Goal: Task Accomplishment & Management: Manage account settings

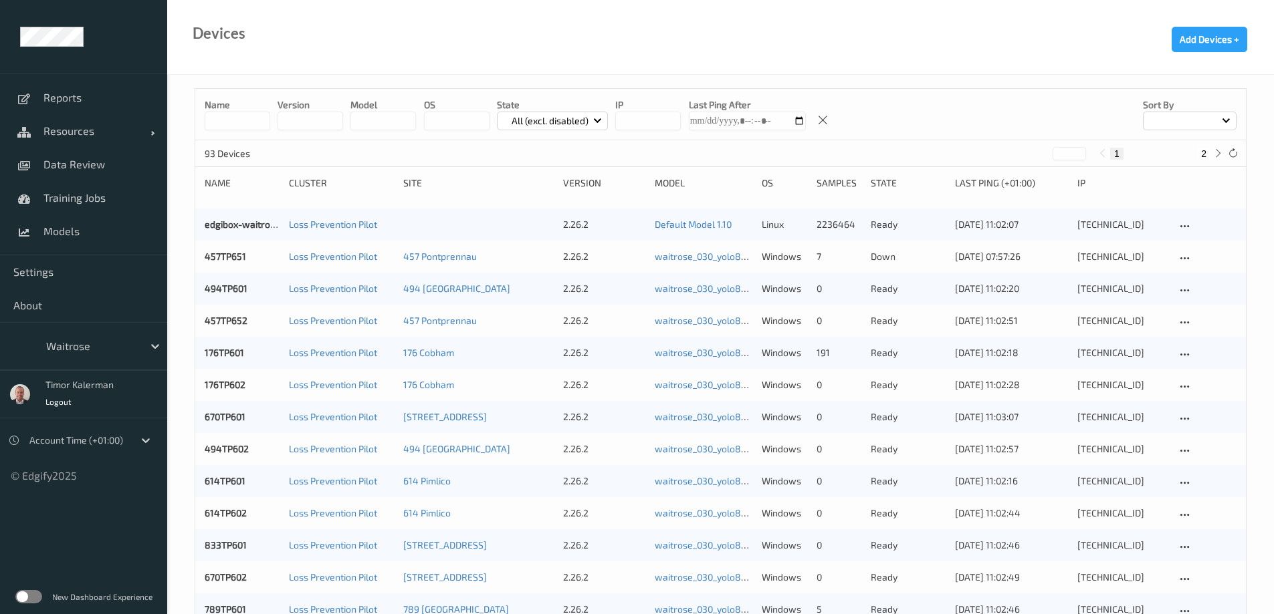
click at [85, 353] on div at bounding box center [91, 346] width 90 height 16
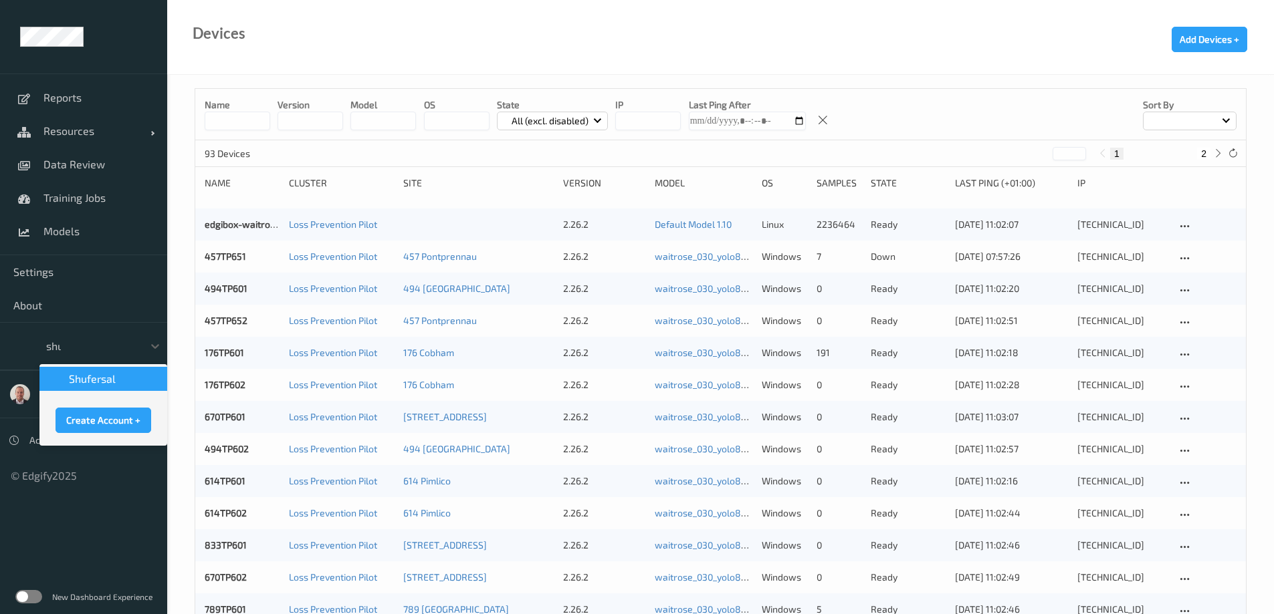
type input "shuf"
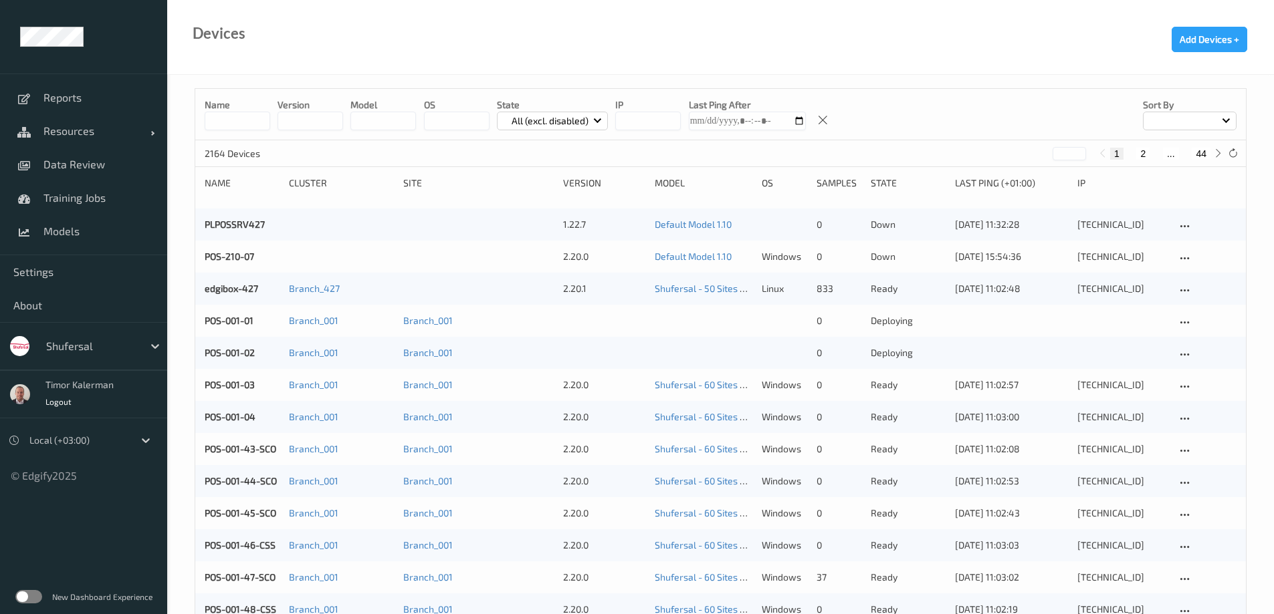
click at [230, 119] on input at bounding box center [238, 121] width 66 height 19
type input "***"
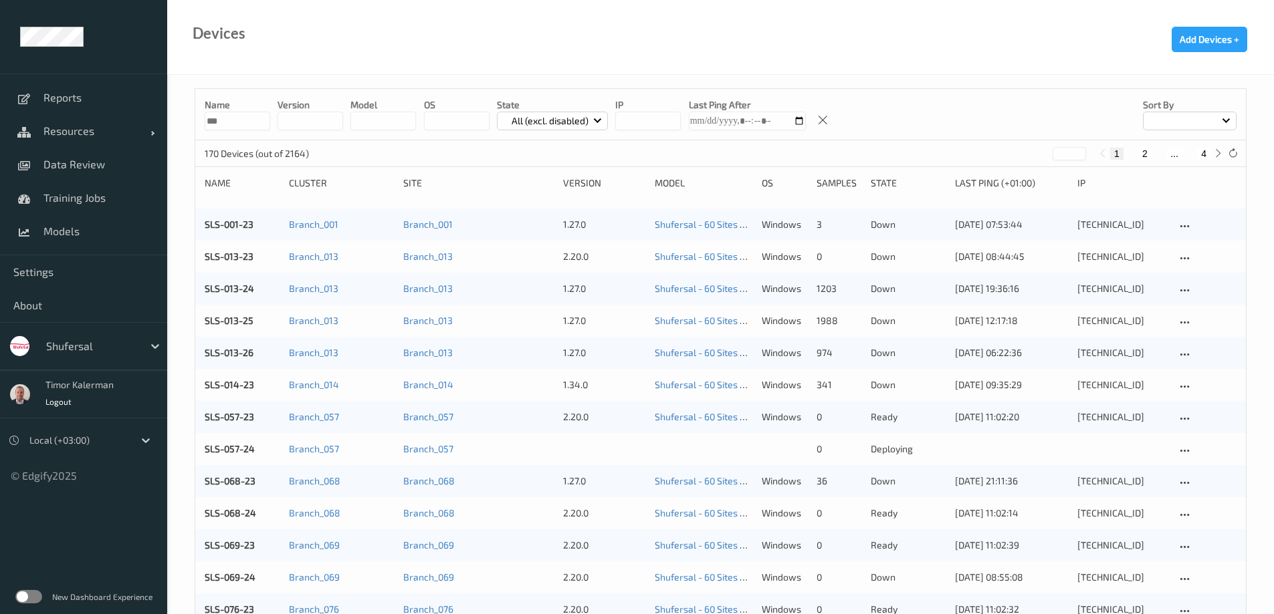
click at [262, 120] on input "***" at bounding box center [238, 121] width 66 height 19
type input "***"
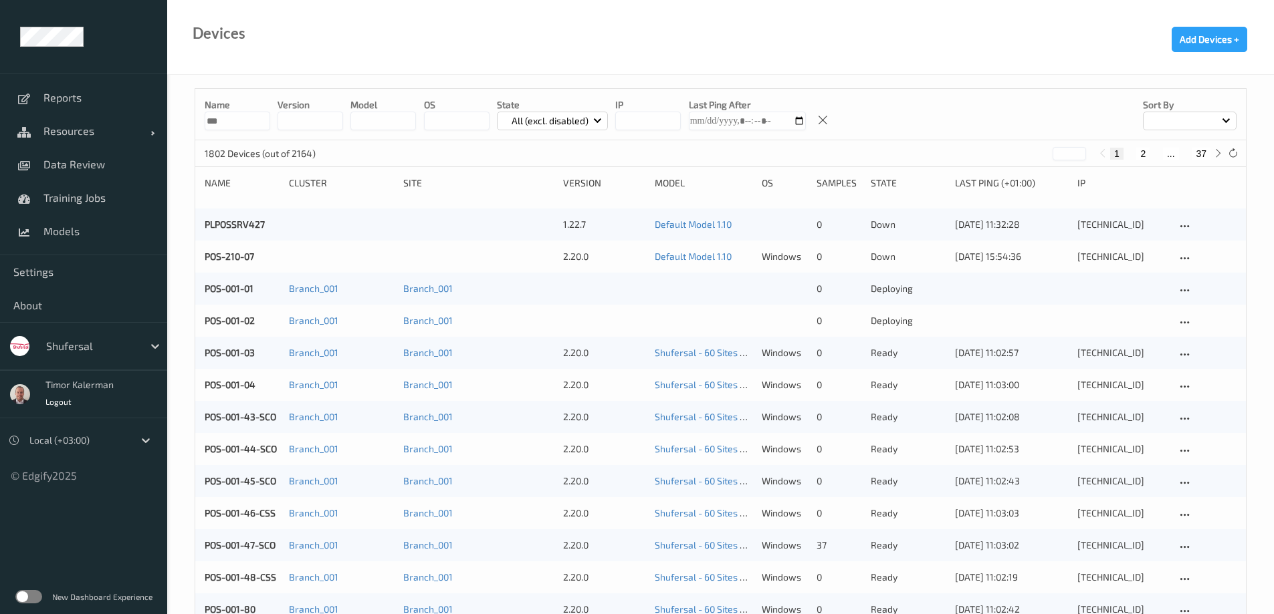
click at [114, 346] on div at bounding box center [91, 346] width 90 height 16
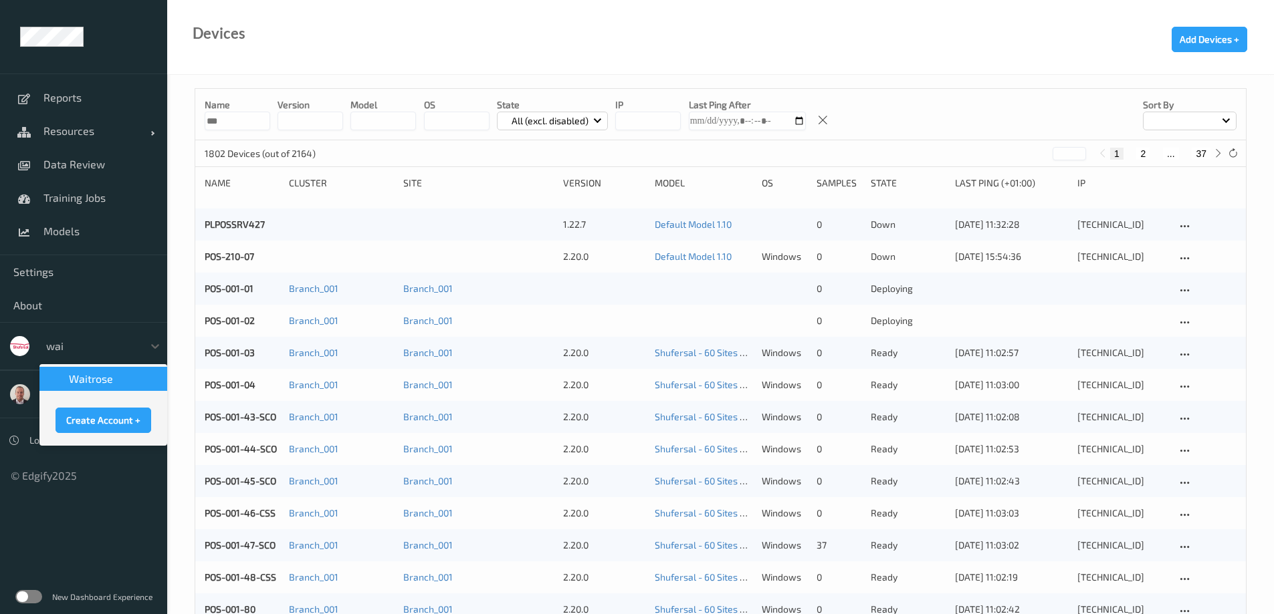
type input "wait"
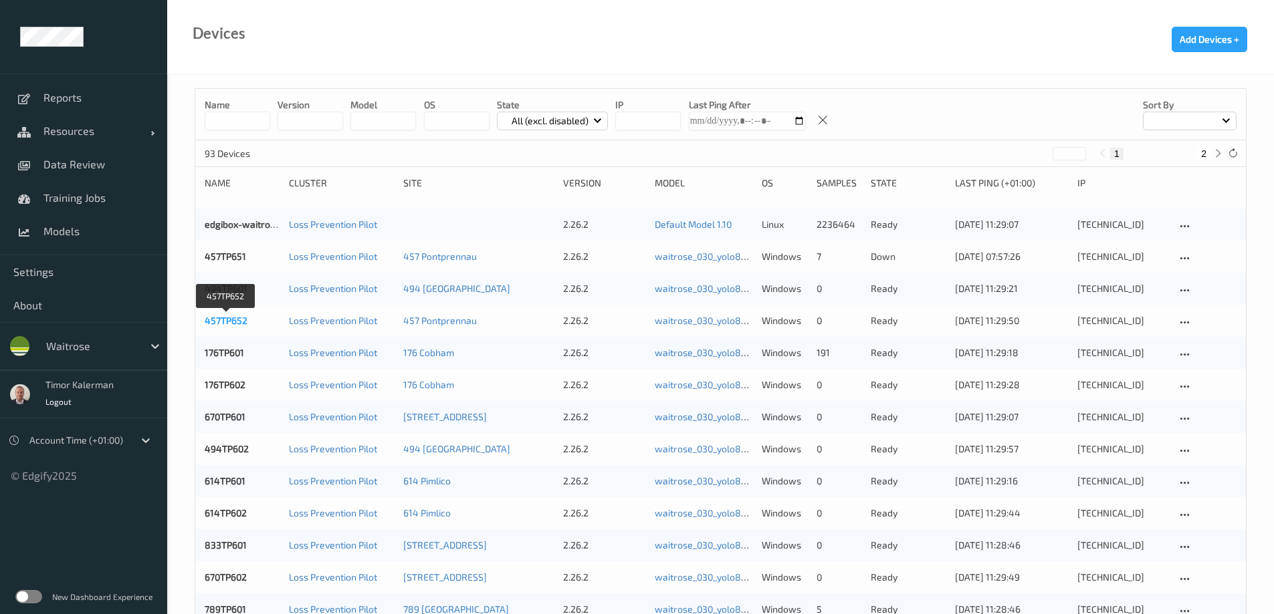
click at [222, 320] on link "457TP652" at bounding box center [226, 320] width 43 height 11
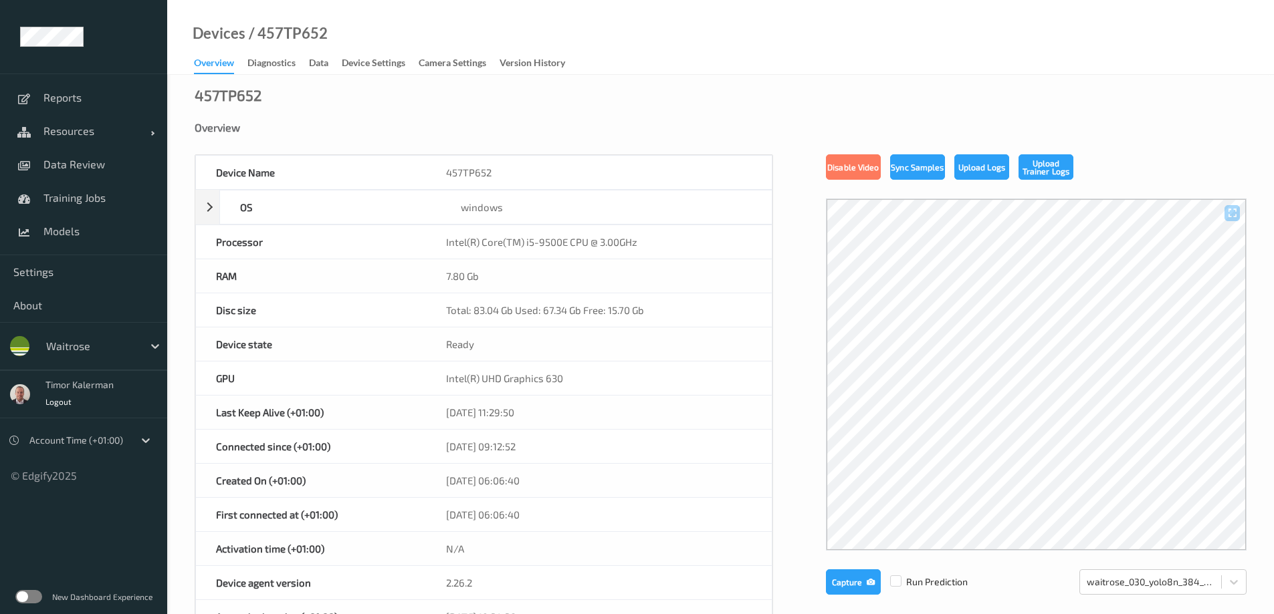
click at [31, 594] on label at bounding box center [28, 596] width 27 height 13
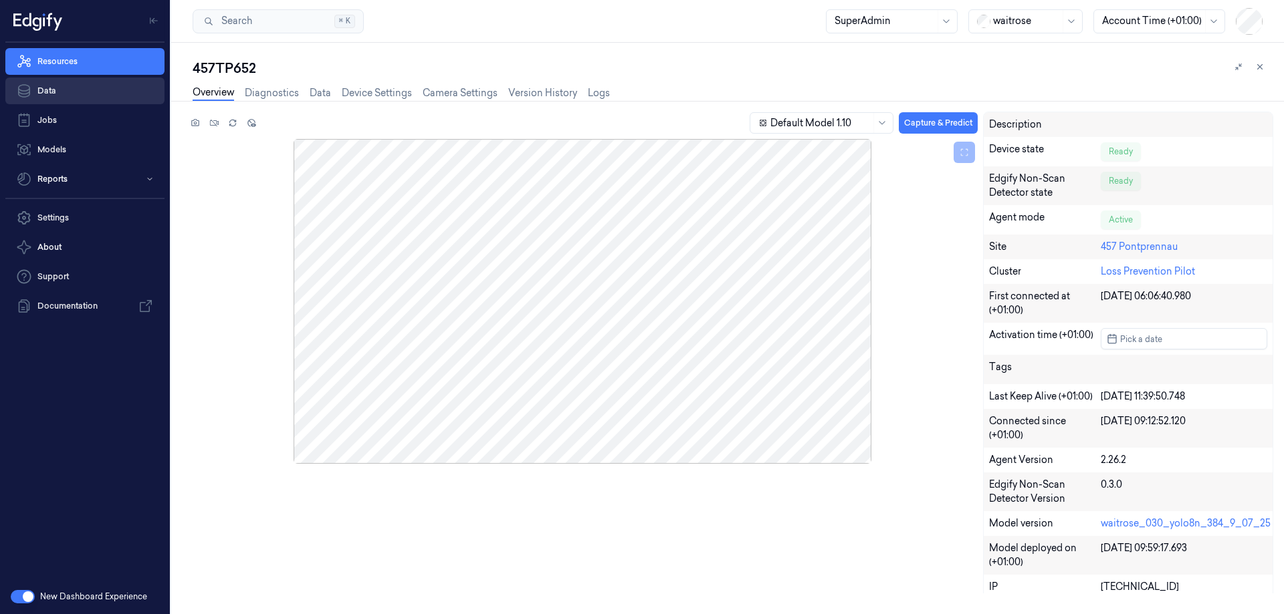
click at [64, 92] on link "Data" at bounding box center [84, 91] width 159 height 27
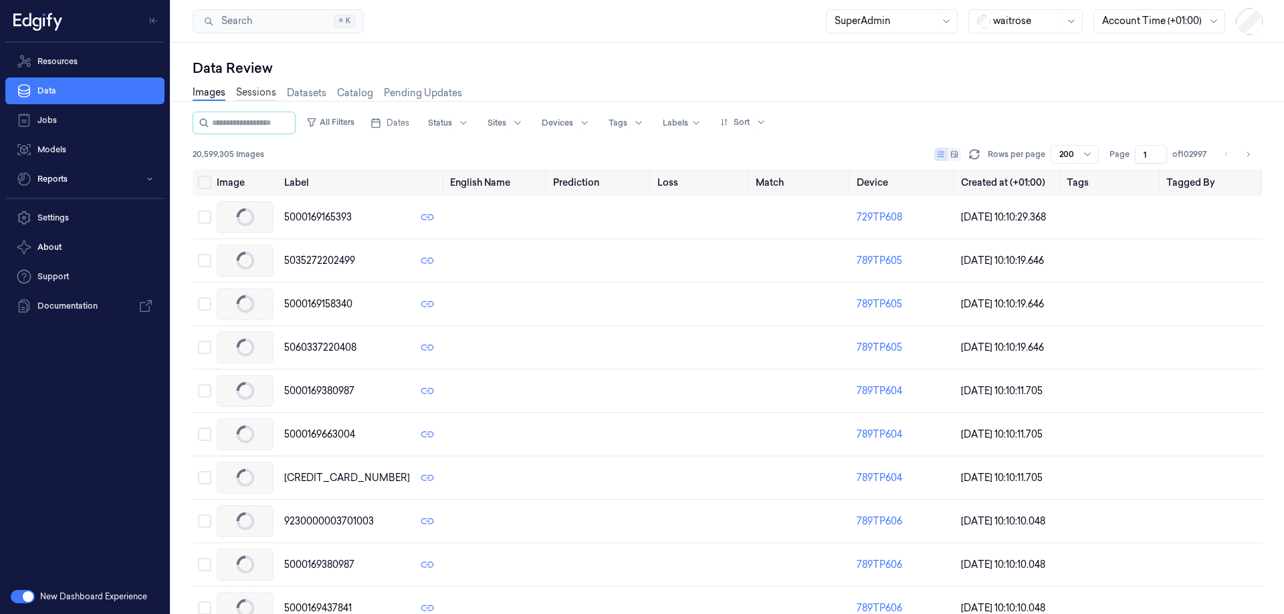
click at [251, 96] on link "Sessions" at bounding box center [256, 93] width 40 height 15
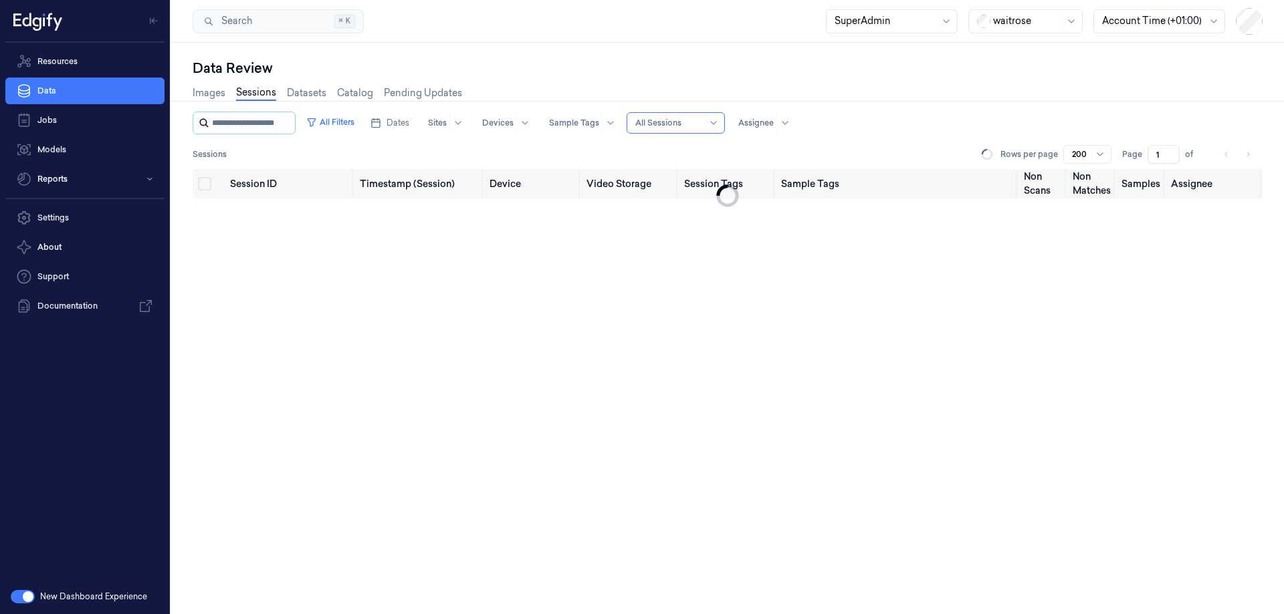
click at [263, 117] on input "string" at bounding box center [252, 122] width 80 height 21
click at [346, 126] on button "All Filters" at bounding box center [330, 122] width 59 height 21
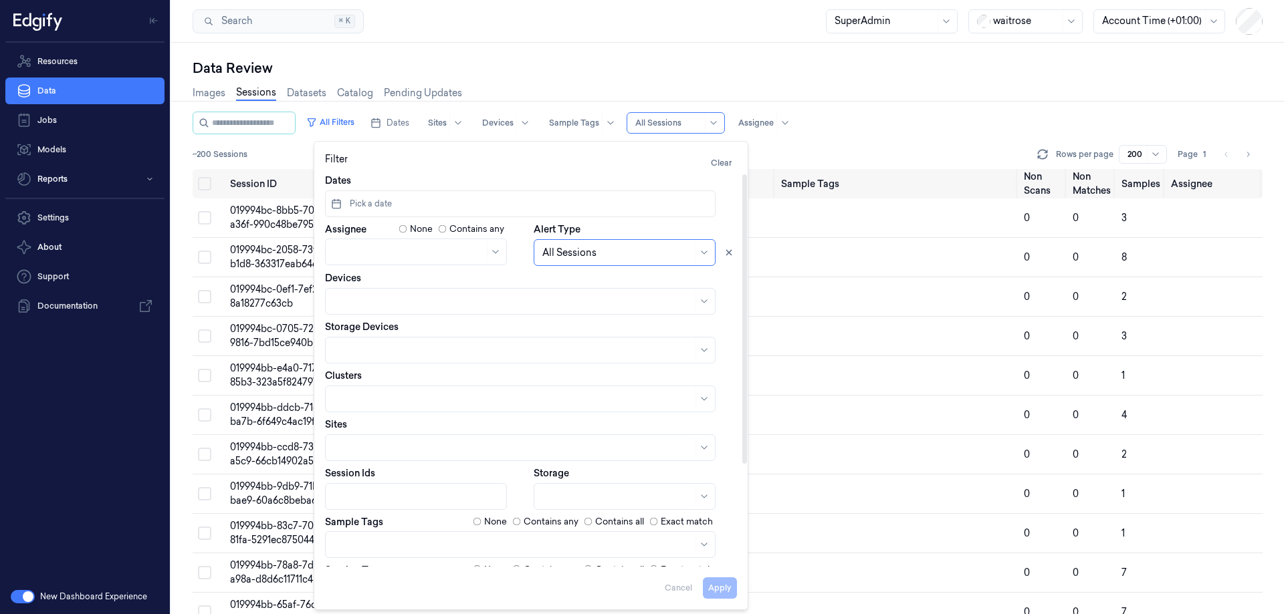
click at [370, 193] on button "Pick a date" at bounding box center [520, 204] width 390 height 27
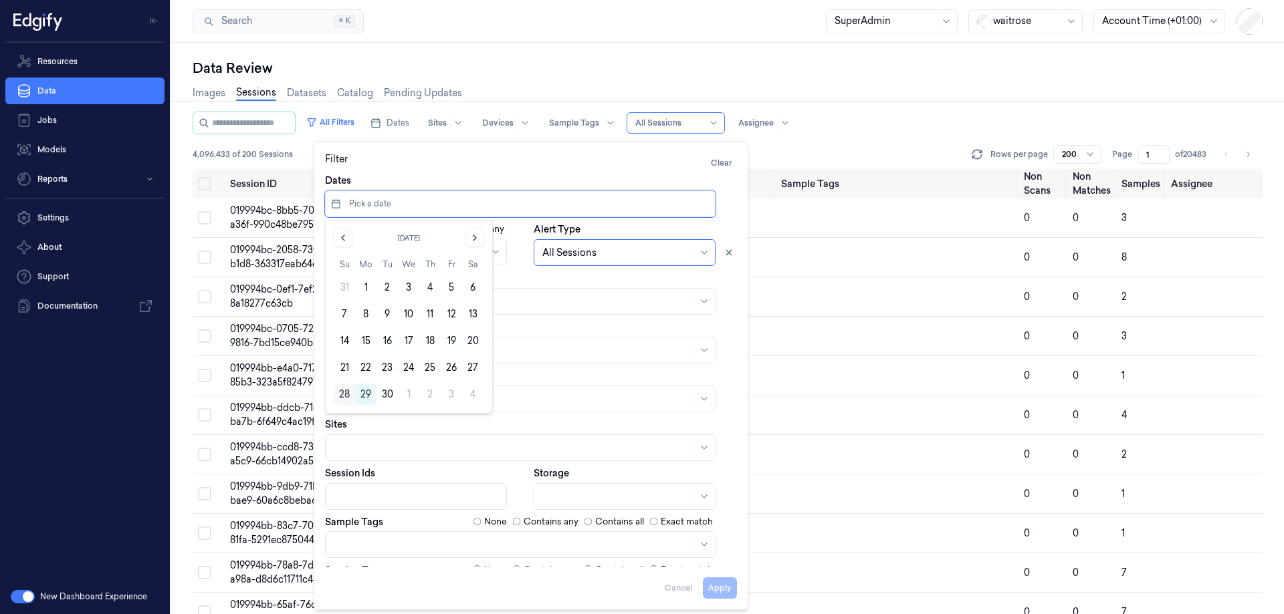
click at [344, 394] on button "28" at bounding box center [344, 394] width 21 height 21
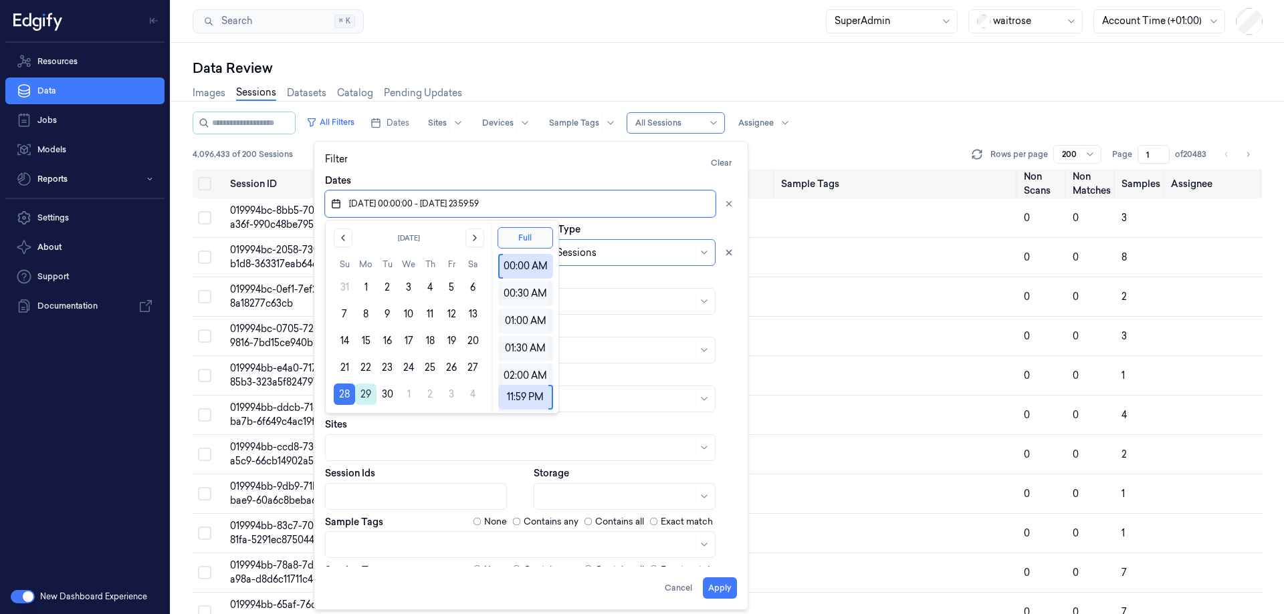
click at [364, 394] on button "29" at bounding box center [365, 394] width 21 height 21
type input "28/09/2025 00:00:00 - 29/09/2025 23:59:59"
click at [588, 176] on div "Dates" at bounding box center [531, 195] width 412 height 43
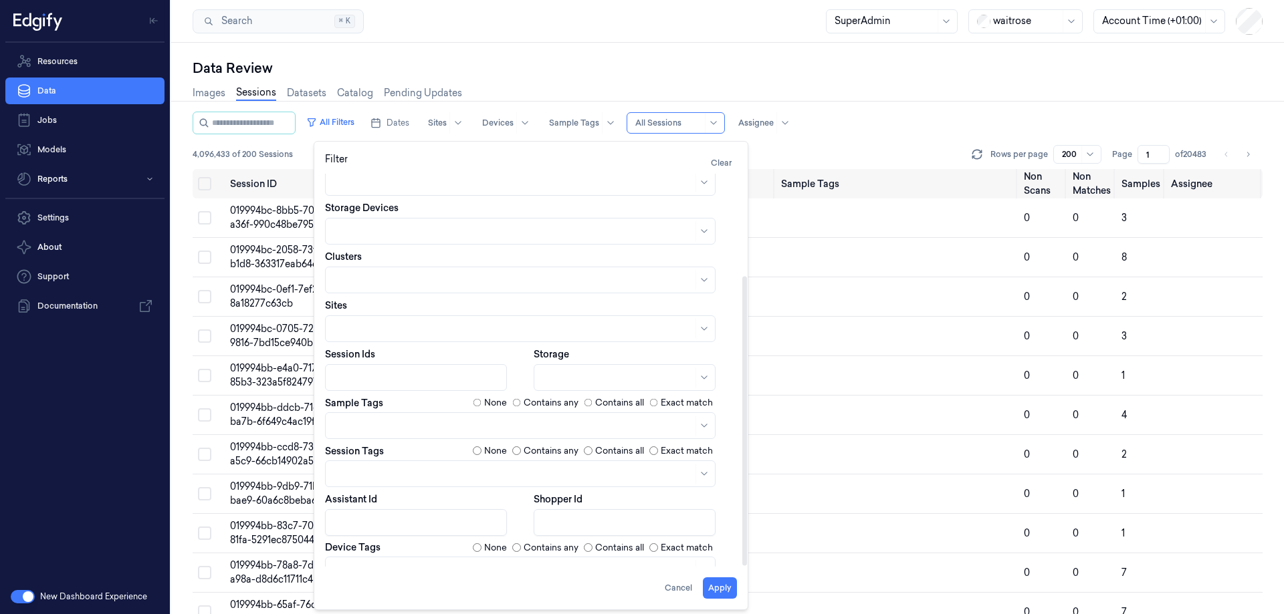
scroll to position [138, 0]
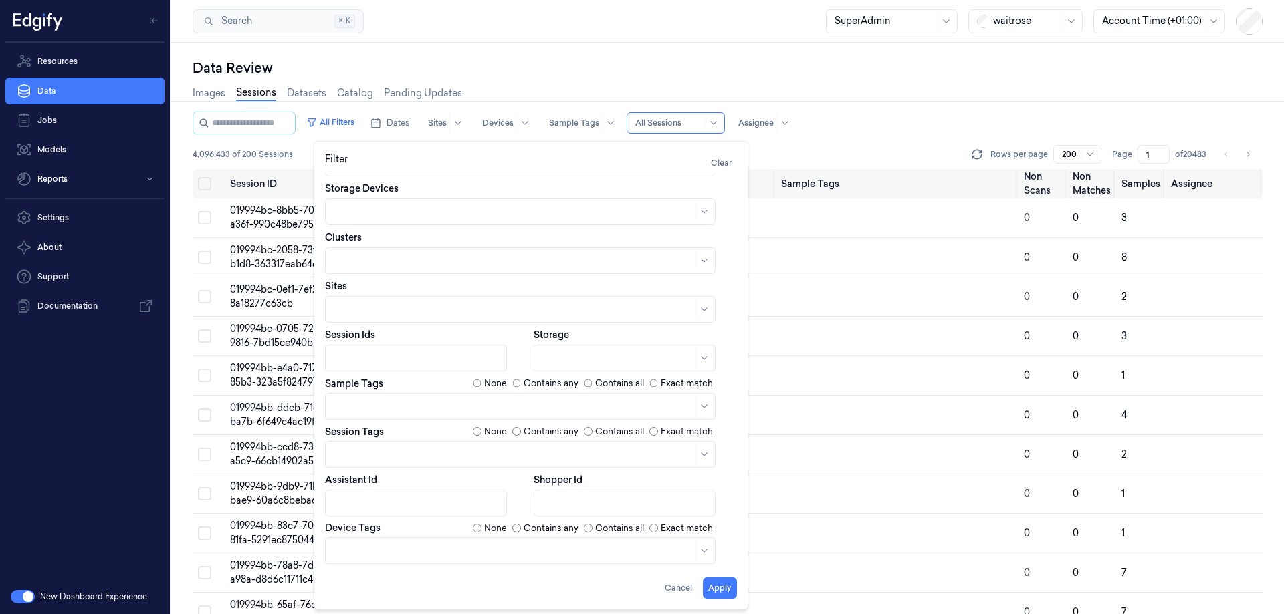
click at [727, 583] on button "Apply" at bounding box center [720, 588] width 34 height 21
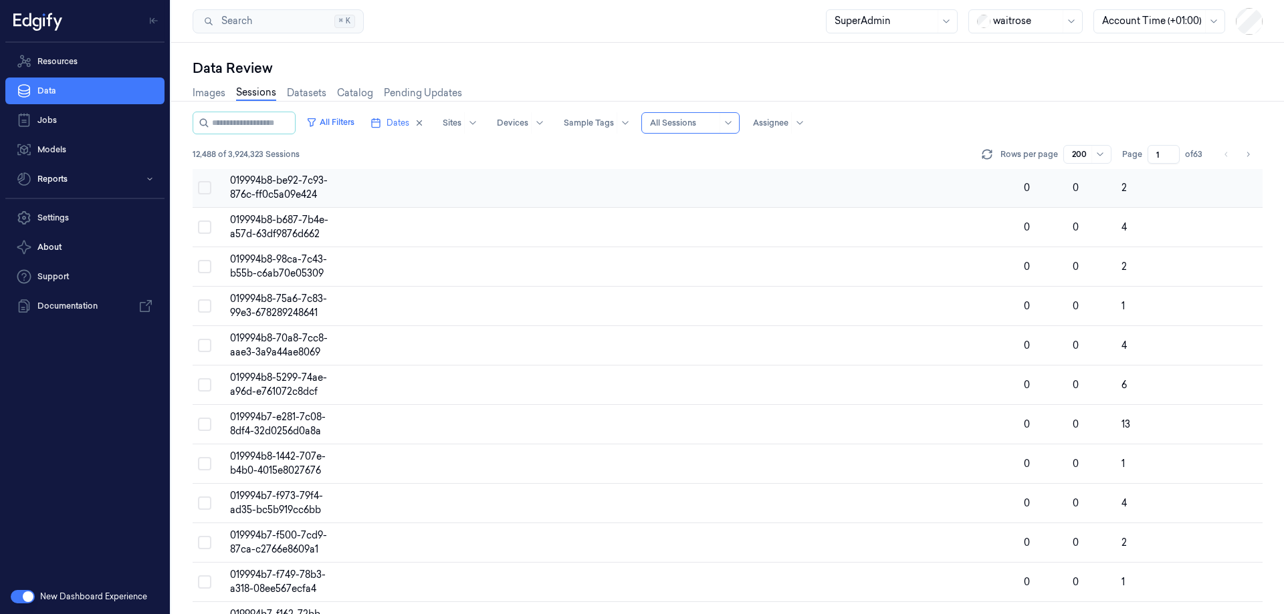
scroll to position [1538, 0]
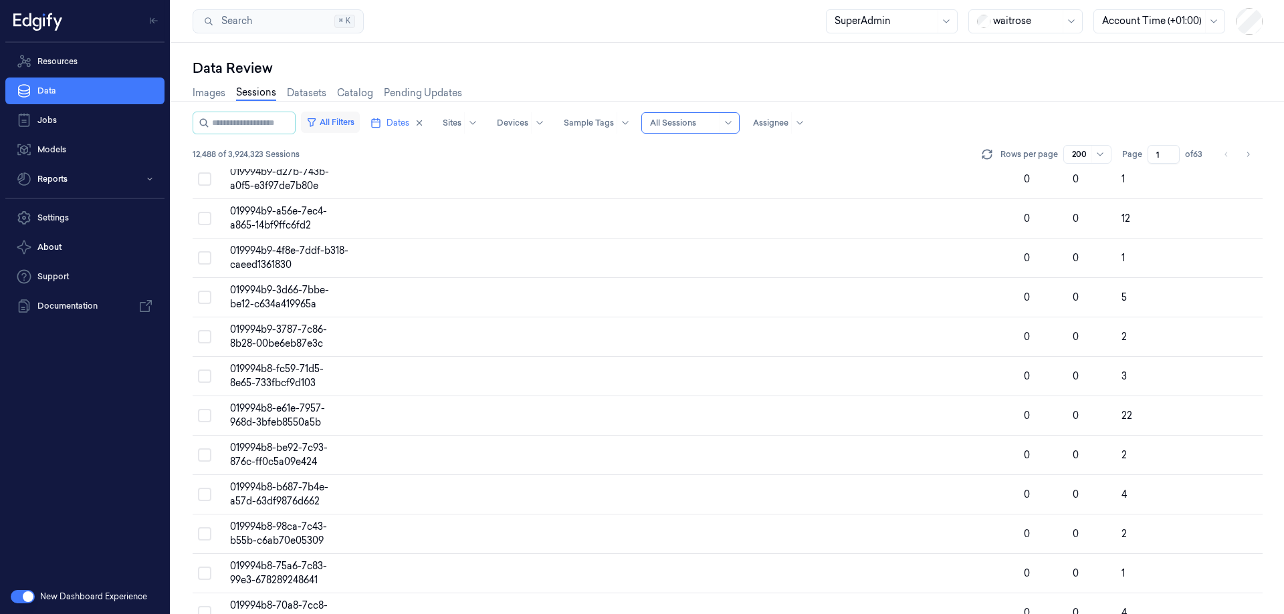
click at [344, 119] on button "All Filters" at bounding box center [330, 122] width 59 height 21
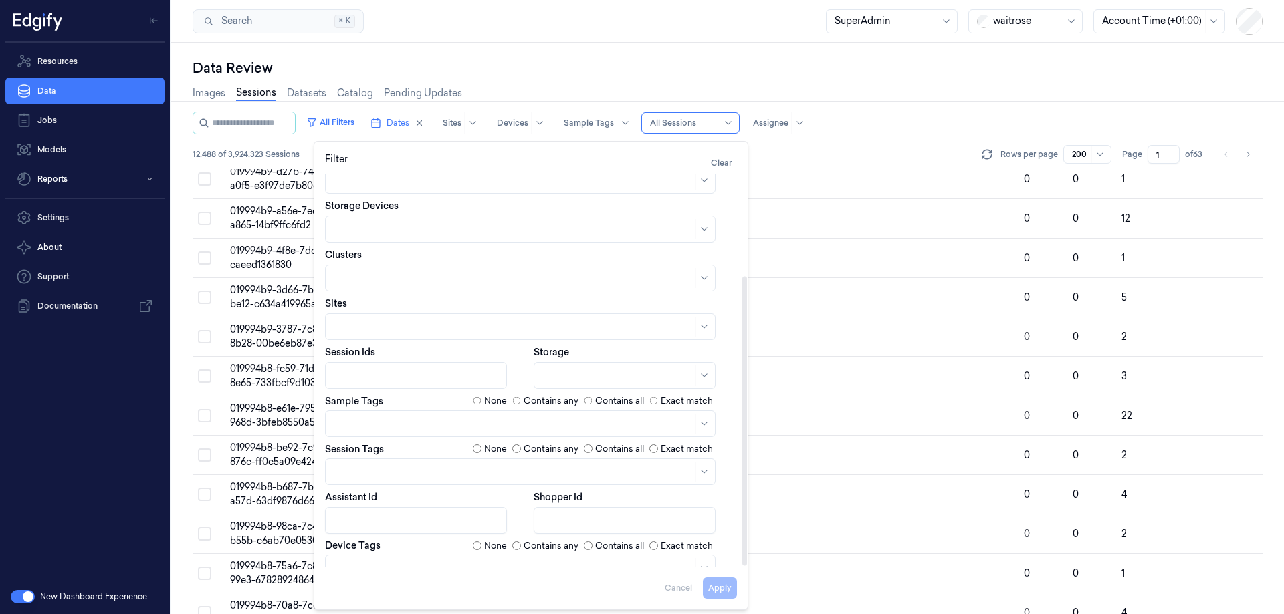
scroll to position [138, 0]
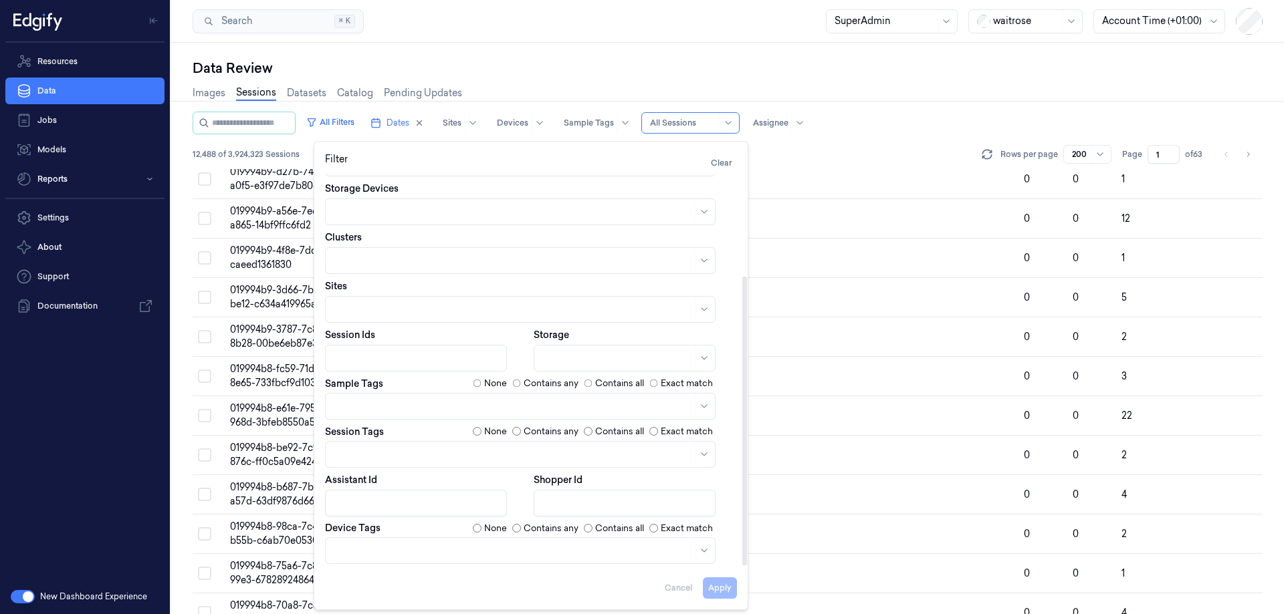
click at [414, 459] on div at bounding box center [513, 454] width 359 height 14
click at [378, 509] on div "session sampled" at bounding box center [371, 507] width 75 height 14
click at [711, 582] on button "Apply" at bounding box center [720, 588] width 34 height 21
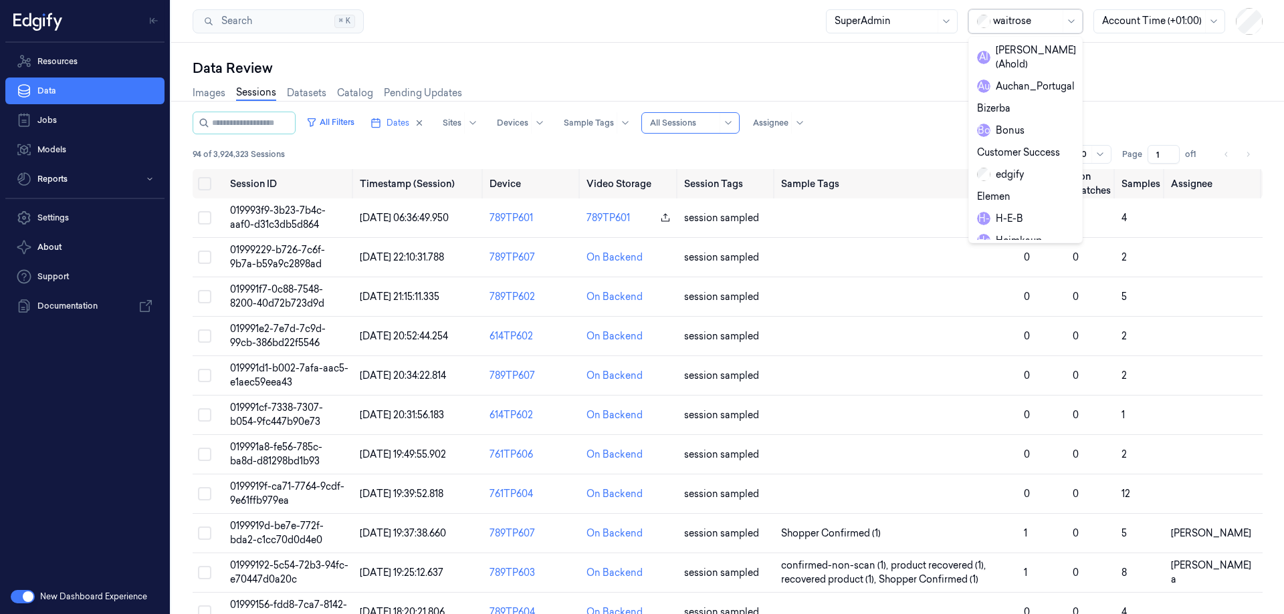
click at [1017, 21] on div at bounding box center [1026, 21] width 67 height 14
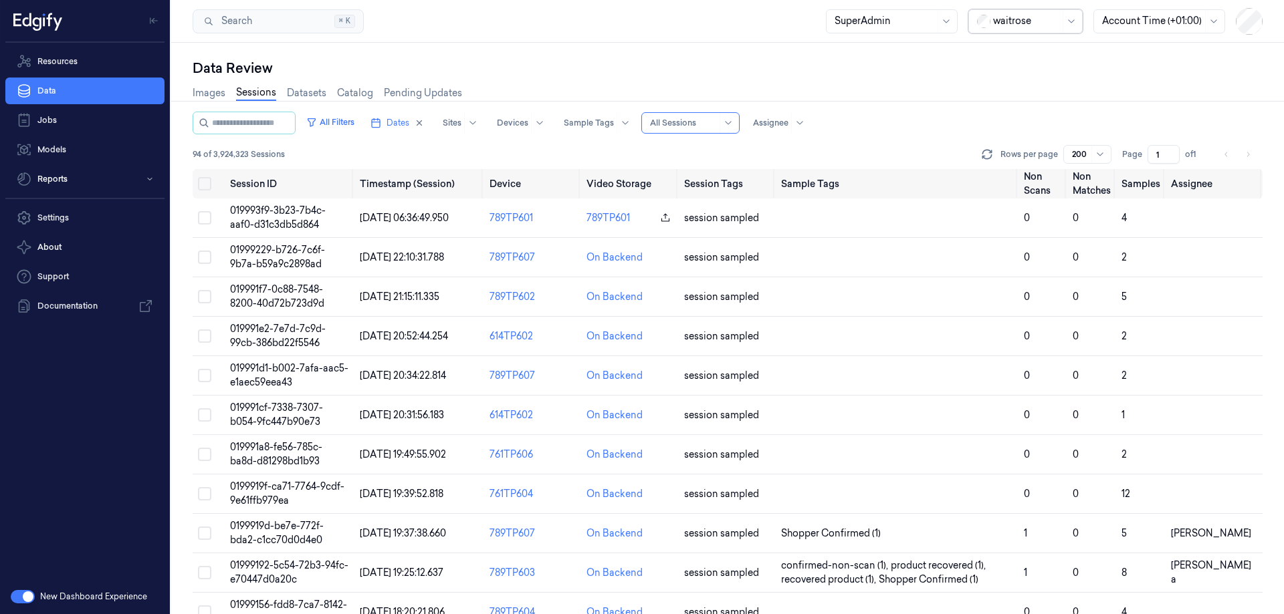
click at [1022, 29] on div "waitrose" at bounding box center [1026, 21] width 67 height 23
click at [78, 227] on link "Settings" at bounding box center [84, 218] width 159 height 27
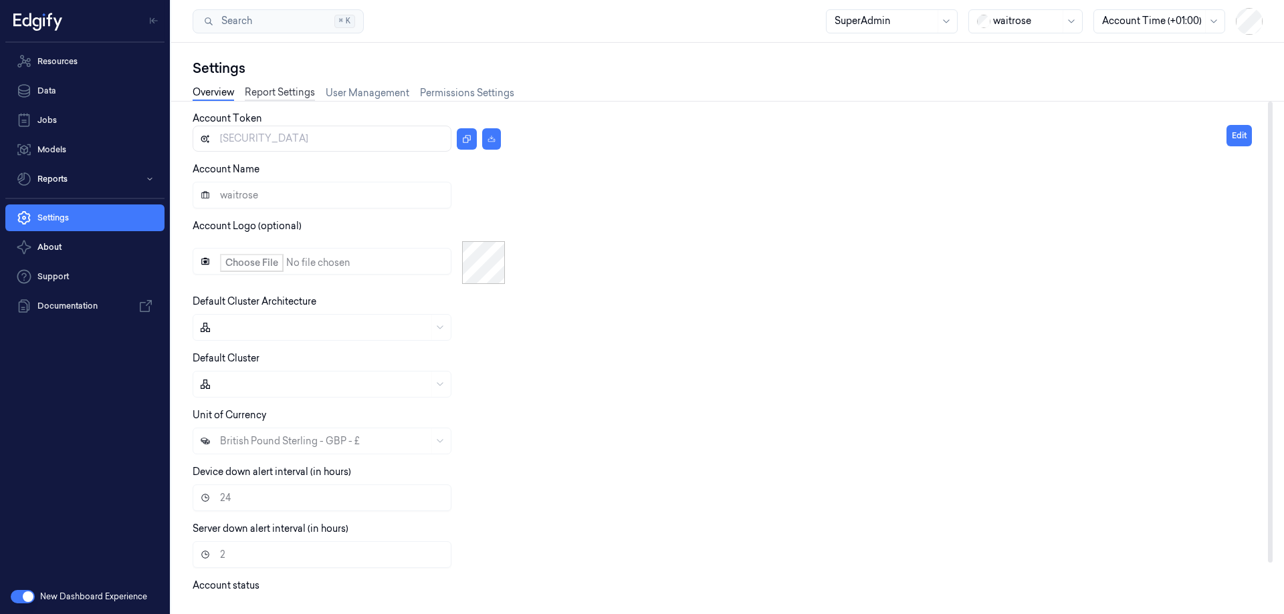
click at [292, 88] on link "Report Settings" at bounding box center [280, 93] width 70 height 15
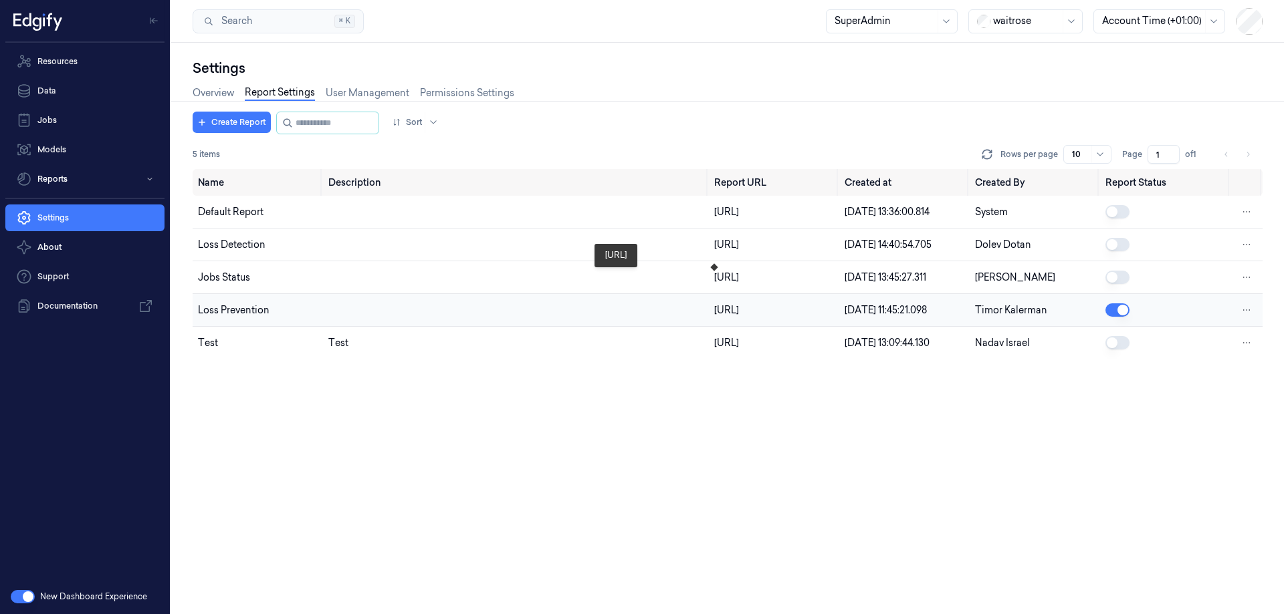
click at [714, 318] on div "https://reporting-embedded.production.edgify.ai/dashboard/262-customer-report" at bounding box center [774, 311] width 120 height 14
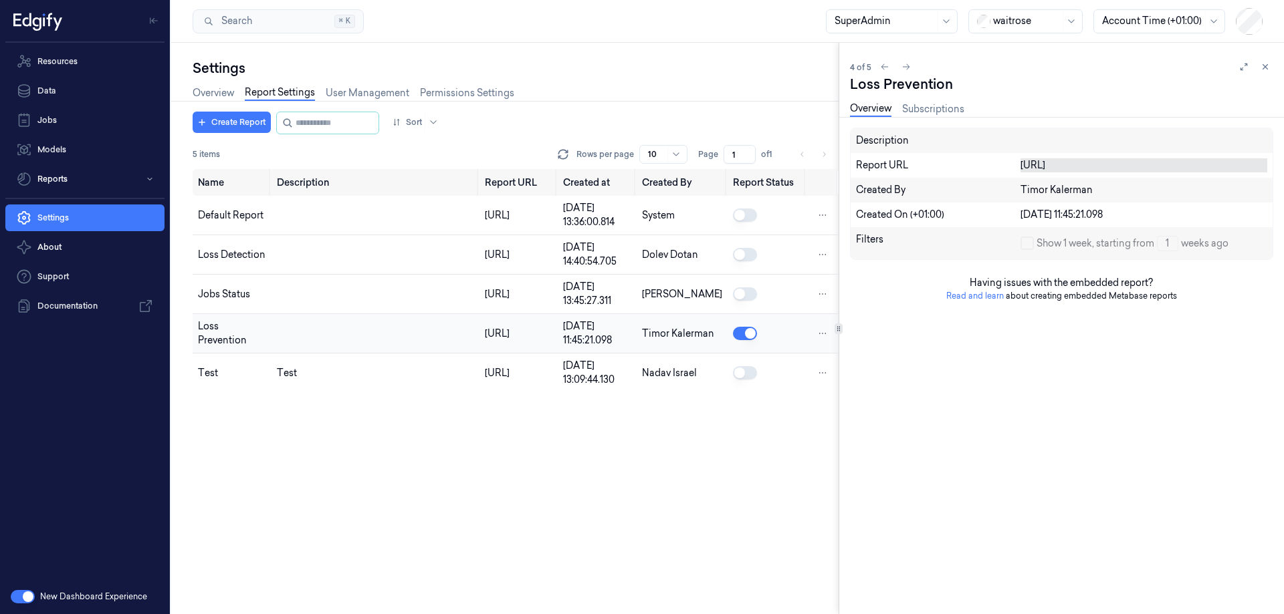
click at [1078, 172] on div "https://reporting-embedded.production.edgify.ai/dashboard/262-customer-report" at bounding box center [1143, 165] width 247 height 14
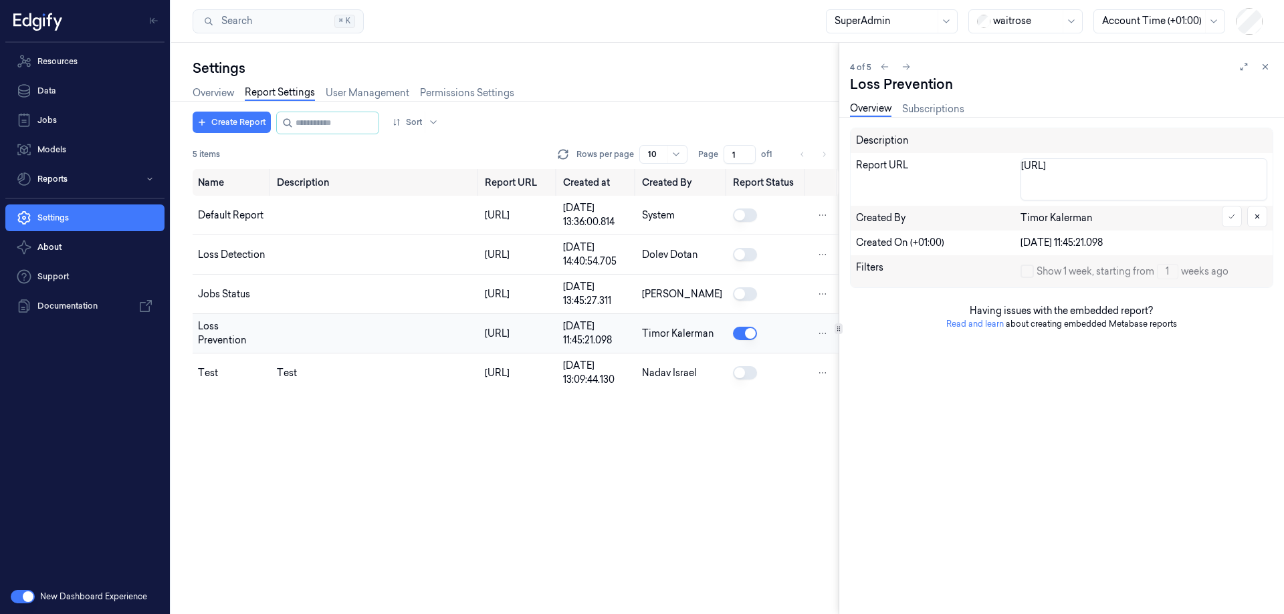
click at [1078, 192] on textarea "https://reporting-embedded.production.edgify.ai/dashboard/262-customer-report" at bounding box center [1143, 179] width 247 height 42
